Goal: Task Accomplishment & Management: Manage account settings

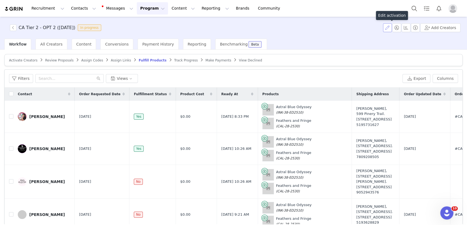
click at [388, 29] on button "button" at bounding box center [387, 27] width 9 height 9
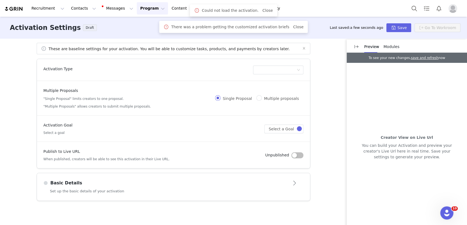
click at [390, 48] on span "Modules" at bounding box center [392, 46] width 16 height 4
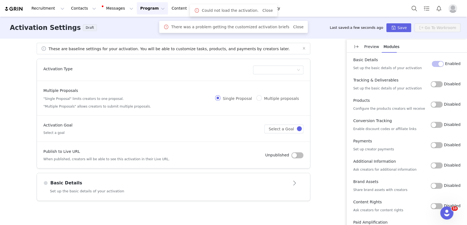
click at [375, 48] on p "Preview" at bounding box center [371, 47] width 15 height 6
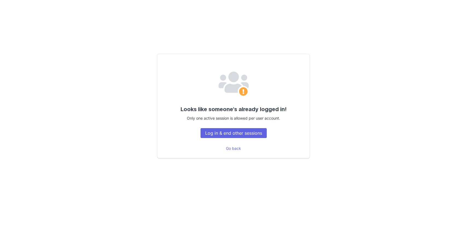
click at [245, 133] on button "Log in & end other sessions" at bounding box center [234, 133] width 66 height 10
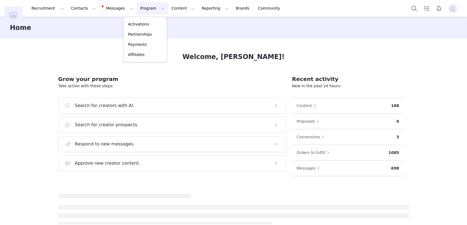
click at [134, 21] on link "Activations" at bounding box center [145, 24] width 43 height 10
